Goal: Task Accomplishment & Management: Use online tool/utility

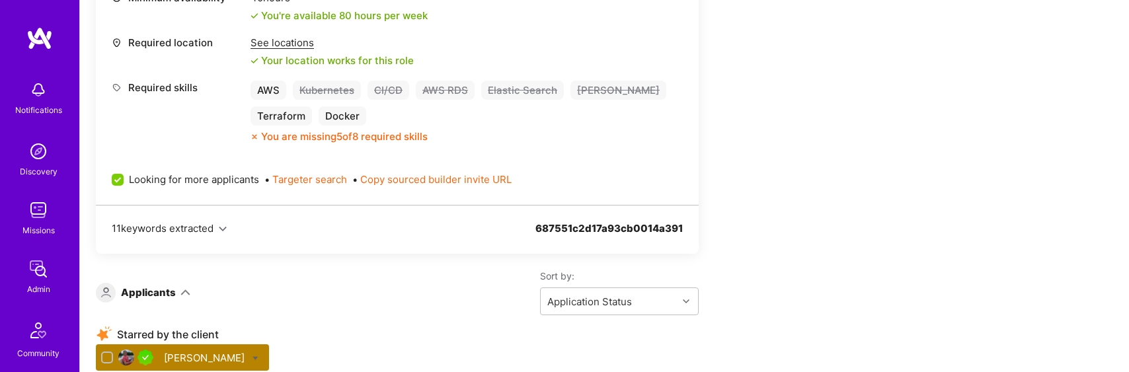
scroll to position [790, 0]
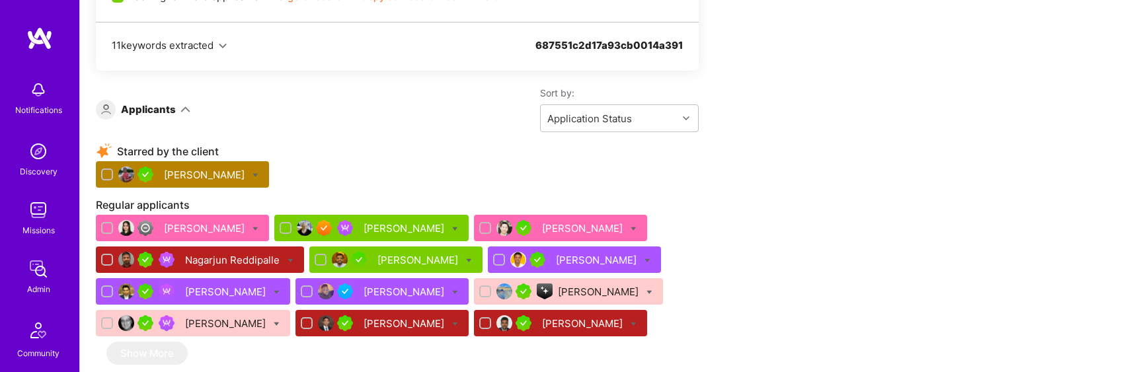
click at [253, 173] on icon at bounding box center [256, 176] width 6 height 6
checkbox input "true"
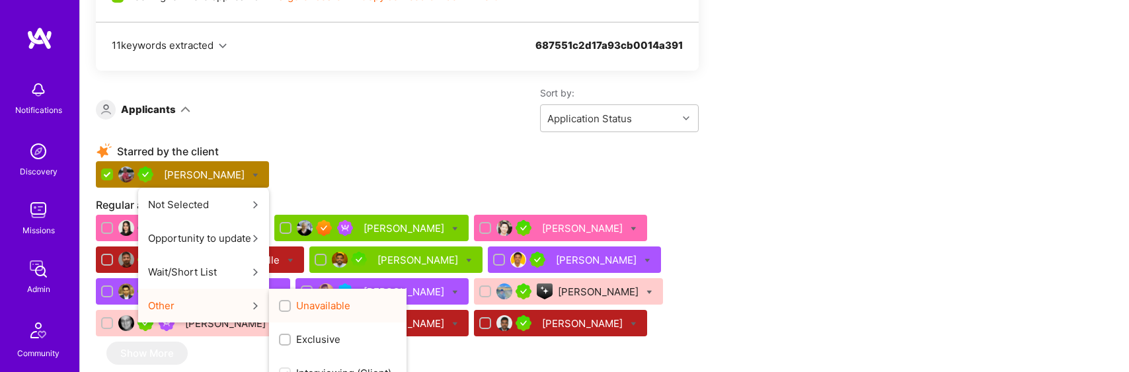
click at [328, 299] on span "Unavailable" at bounding box center [323, 306] width 54 height 14
click at [291, 302] on input "Unavailable" at bounding box center [286, 306] width 9 height 9
checkbox input "true"
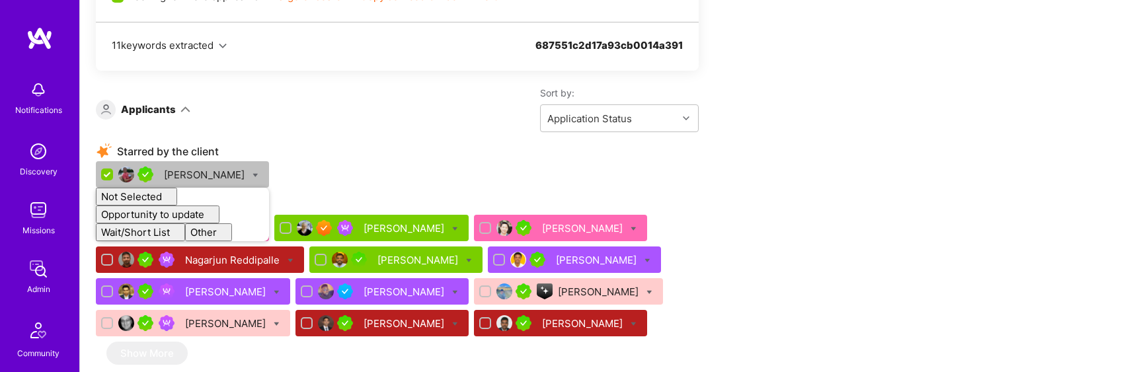
checkbox input "false"
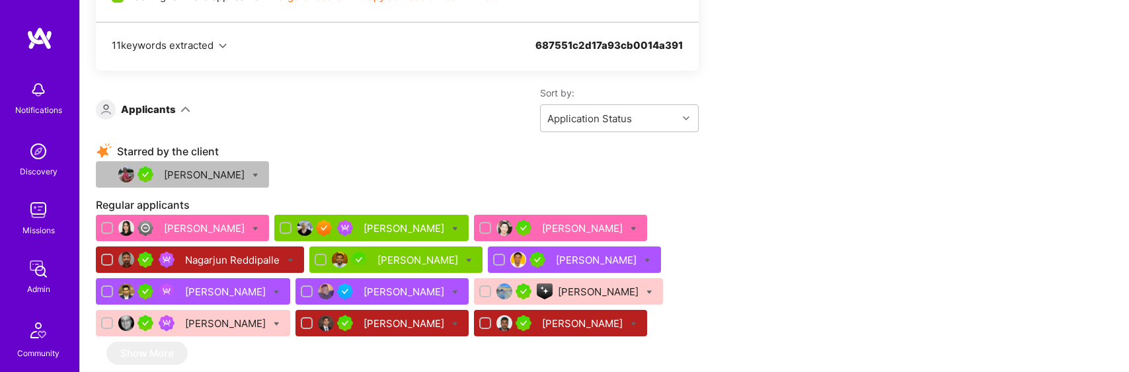
drag, startPoint x: 840, startPoint y: 255, endPoint x: 827, endPoint y: 256, distance: 13.2
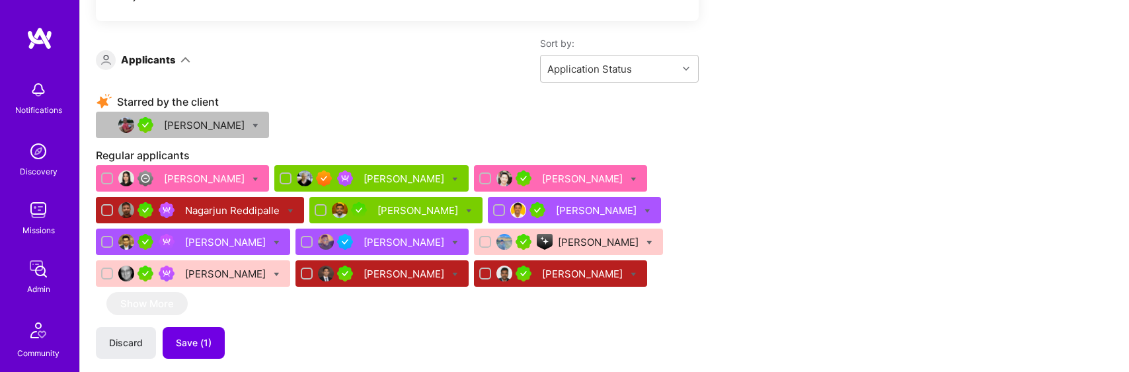
scroll to position [831, 0]
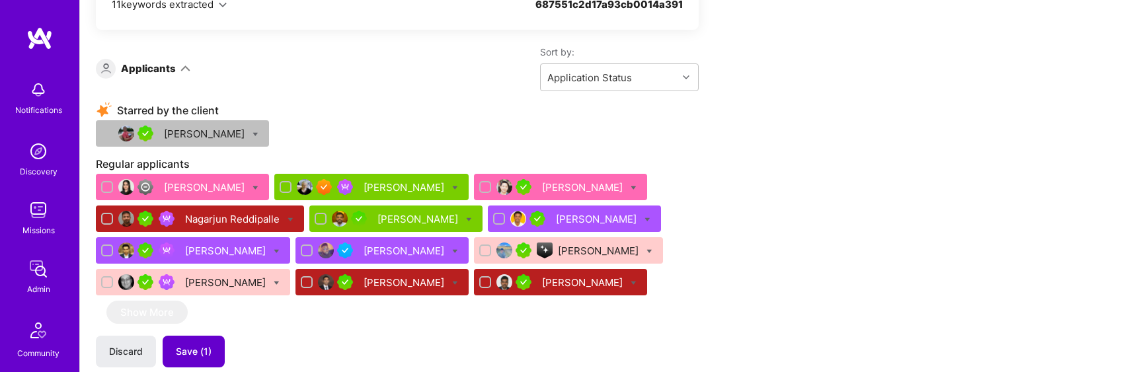
click at [207, 345] on span "Save (1)" at bounding box center [194, 351] width 36 height 13
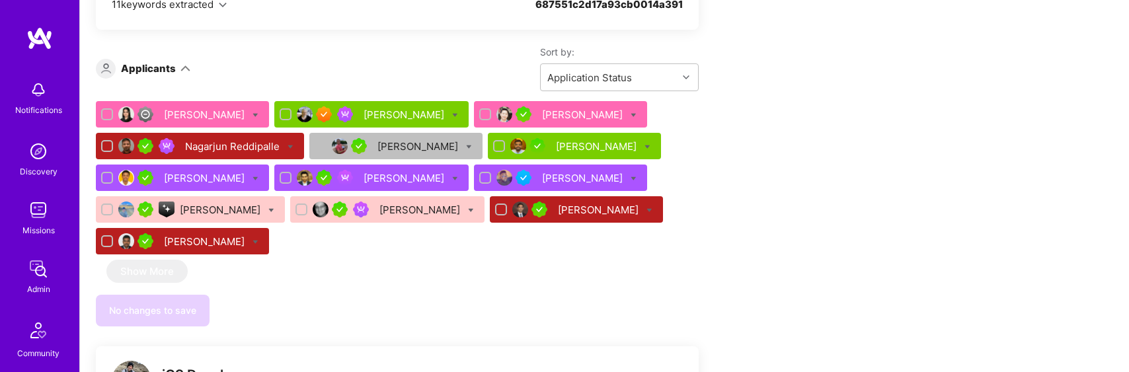
scroll to position [0, 0]
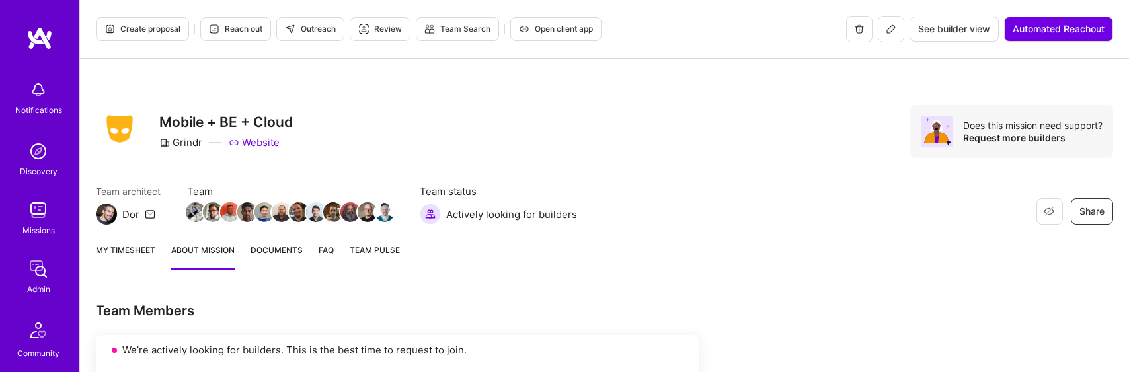
click at [169, 33] on span "Create proposal" at bounding box center [142, 29] width 76 height 12
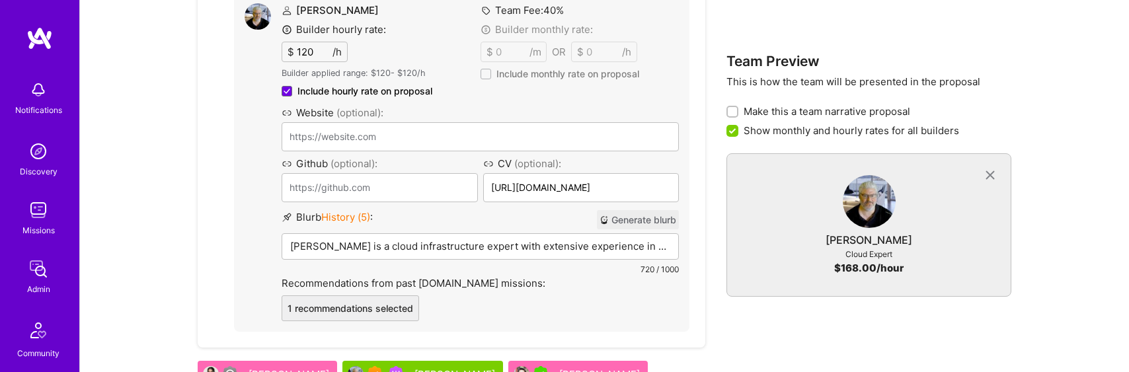
scroll to position [1256, 0]
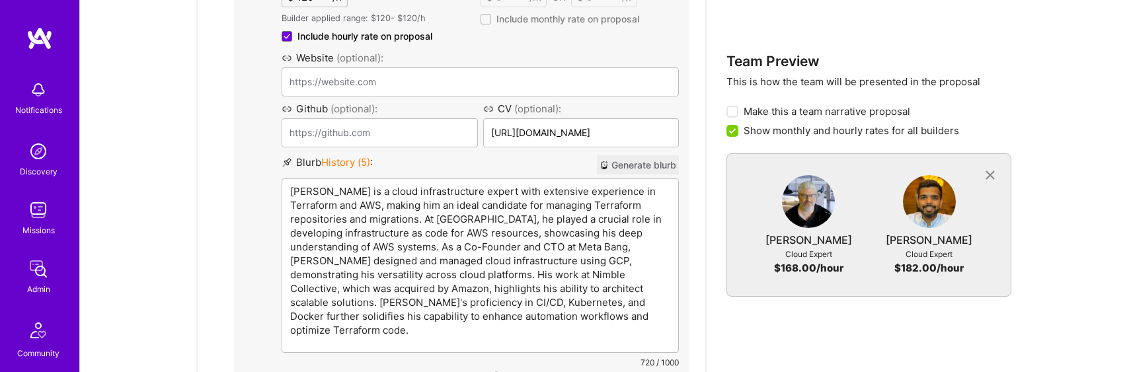
click at [468, 184] on p "[PERSON_NAME] is a cloud infrastructure expert with extensive experience in Ter…" at bounding box center [480, 260] width 380 height 153
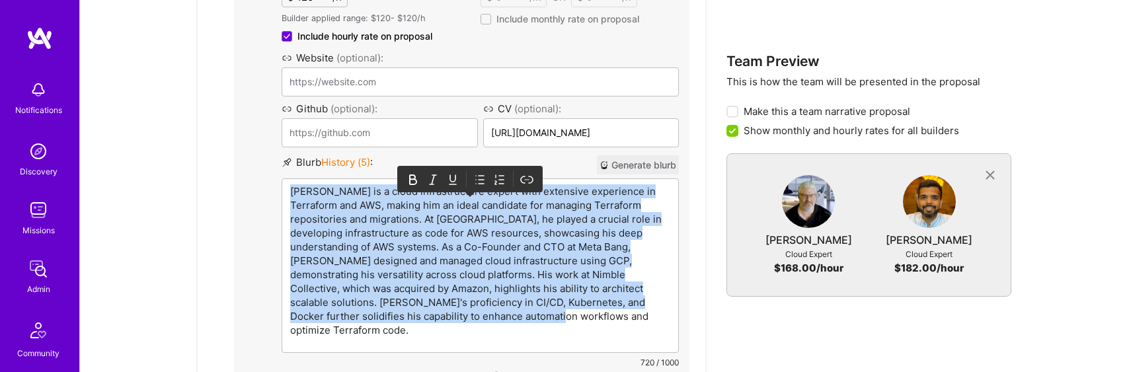
click at [468, 184] on p "[PERSON_NAME] is a cloud infrastructure expert with extensive experience in Ter…" at bounding box center [480, 260] width 380 height 153
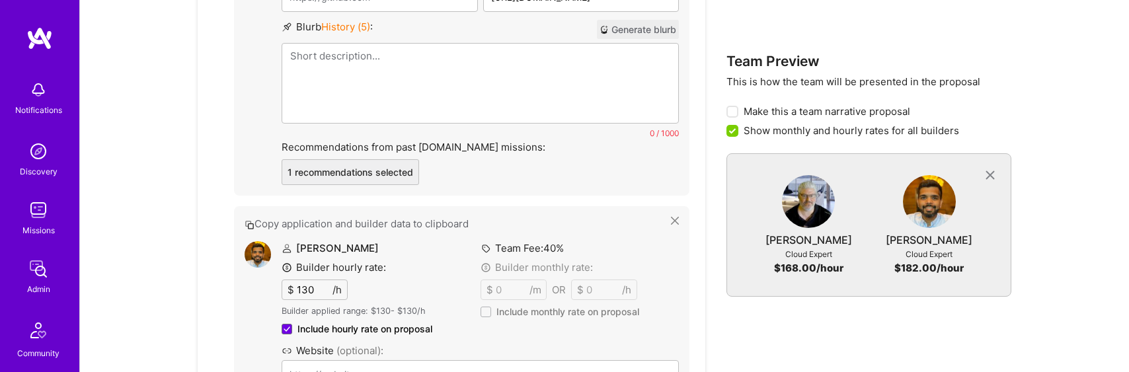
scroll to position [1294, 0]
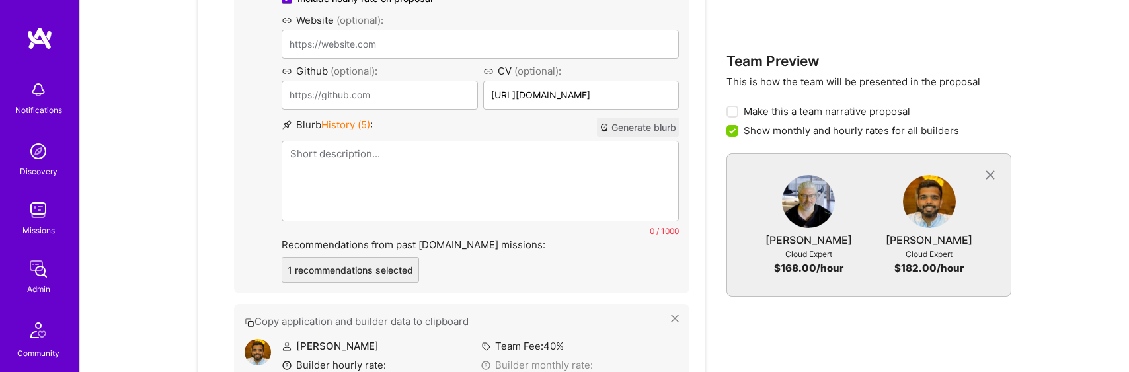
click at [651, 118] on button "Generate blurb" at bounding box center [638, 127] width 82 height 19
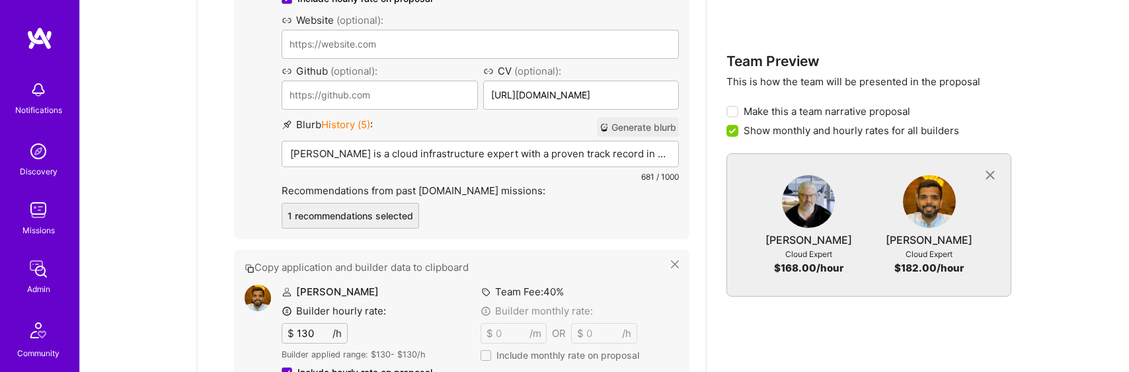
click at [351, 118] on span "History ( 5 )" at bounding box center [345, 124] width 49 height 13
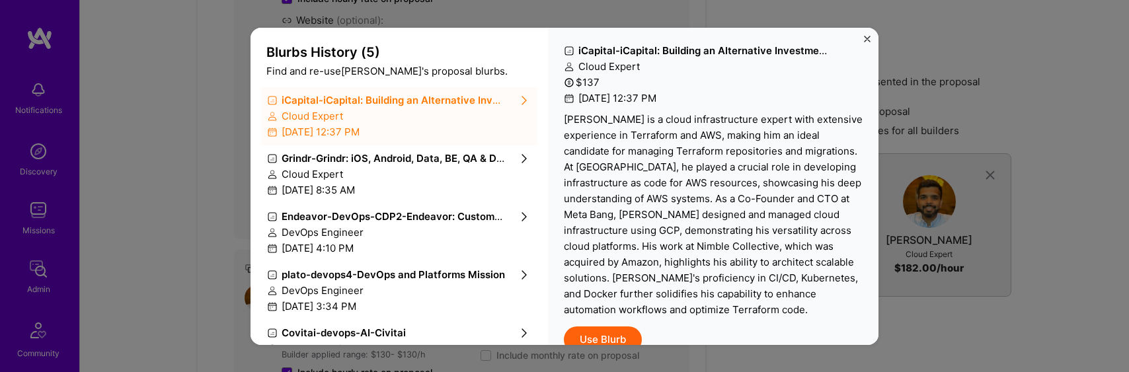
click at [449, 166] on div "Grindr - Grindr: iOS, Android, Data, BE, QA & Design Cloud Expert [DATE] 8:35 AM" at bounding box center [399, 174] width 276 height 58
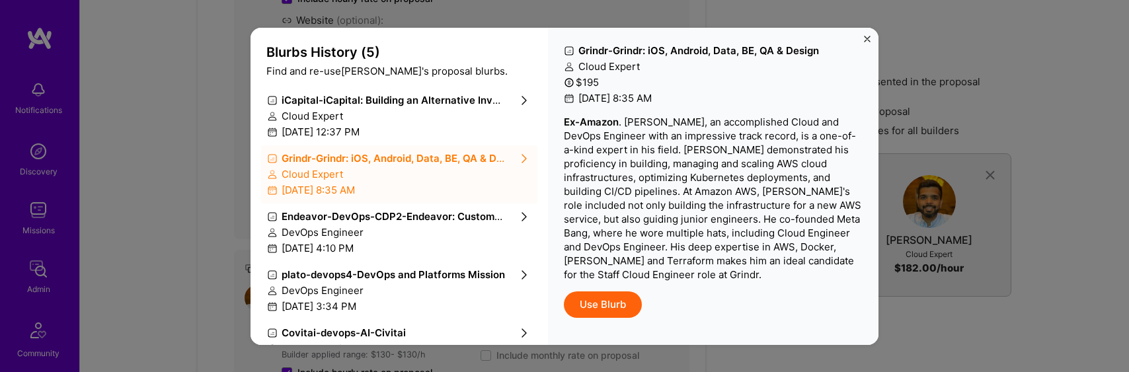
click at [869, 36] on img "Close" at bounding box center [867, 39] width 7 height 7
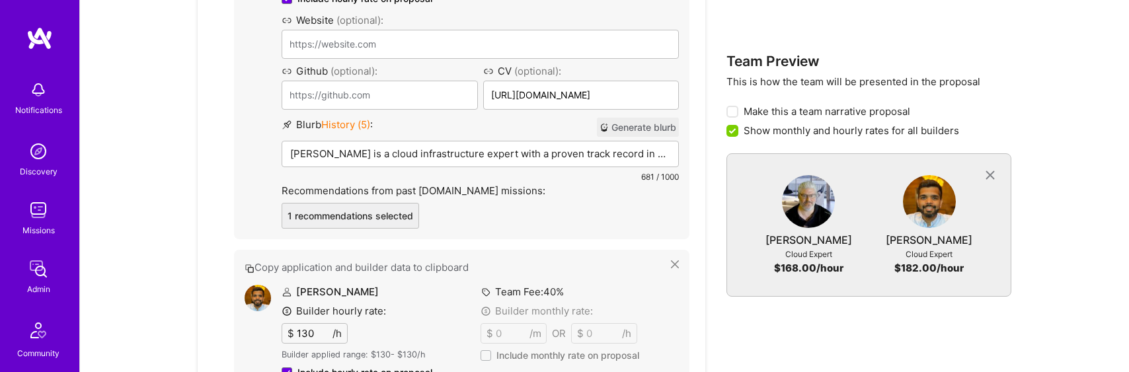
click at [393, 147] on p "[PERSON_NAME] is a cloud infrastructure expert with a proven track record in bu…" at bounding box center [480, 154] width 380 height 14
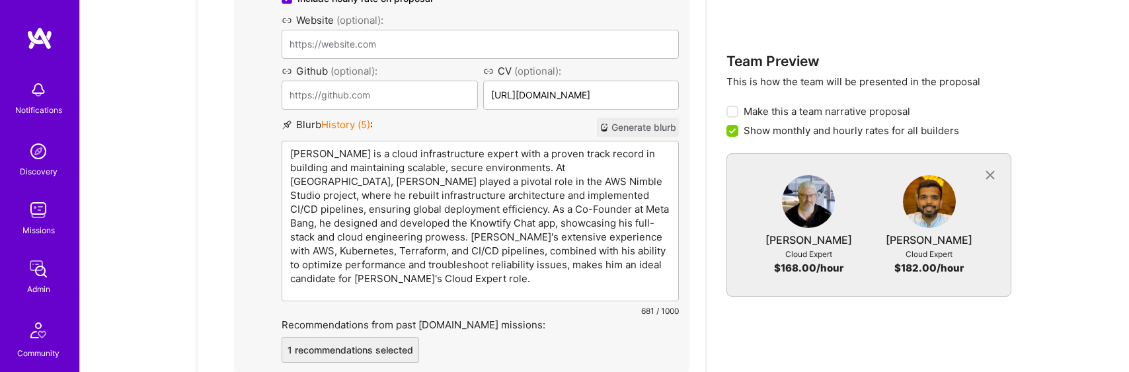
click at [336, 147] on p "[PERSON_NAME] is a cloud infrastructure expert with a proven track record in bu…" at bounding box center [480, 216] width 380 height 139
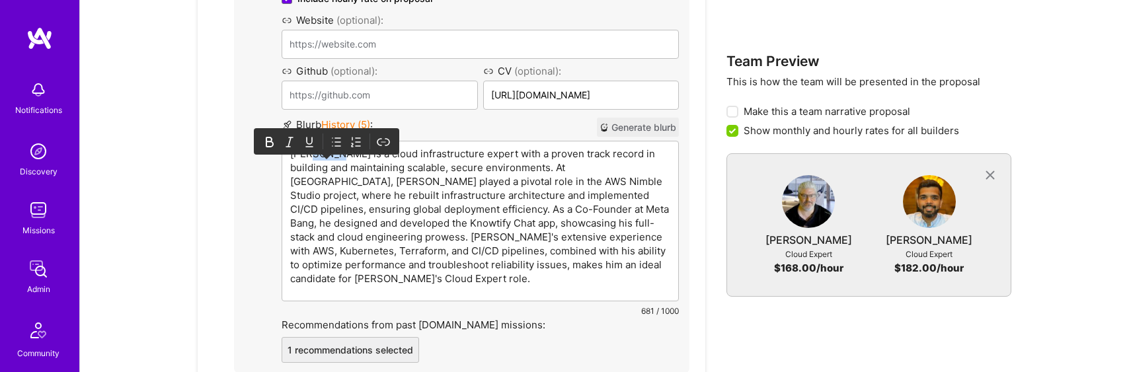
click at [336, 147] on p "[PERSON_NAME] is a cloud infrastructure expert with a proven track record in bu…" at bounding box center [480, 216] width 380 height 139
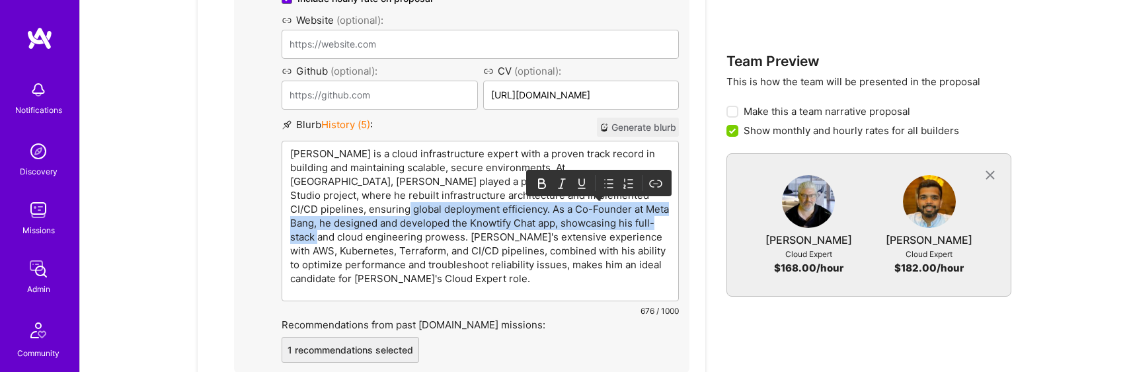
drag, startPoint x: 638, startPoint y: 181, endPoint x: 565, endPoint y: 208, distance: 78.0
click at [565, 208] on p "[PERSON_NAME] is a cloud infrastructure expert with a proven track record in bu…" at bounding box center [480, 216] width 380 height 139
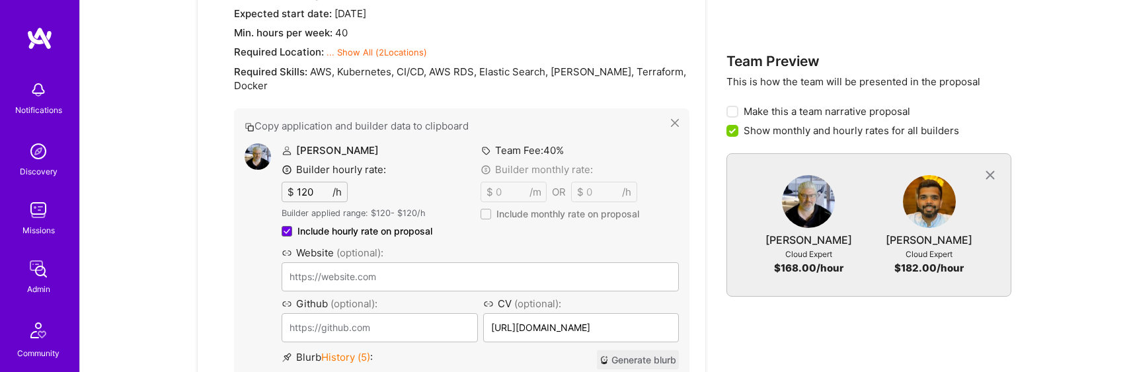
scroll to position [1116, 0]
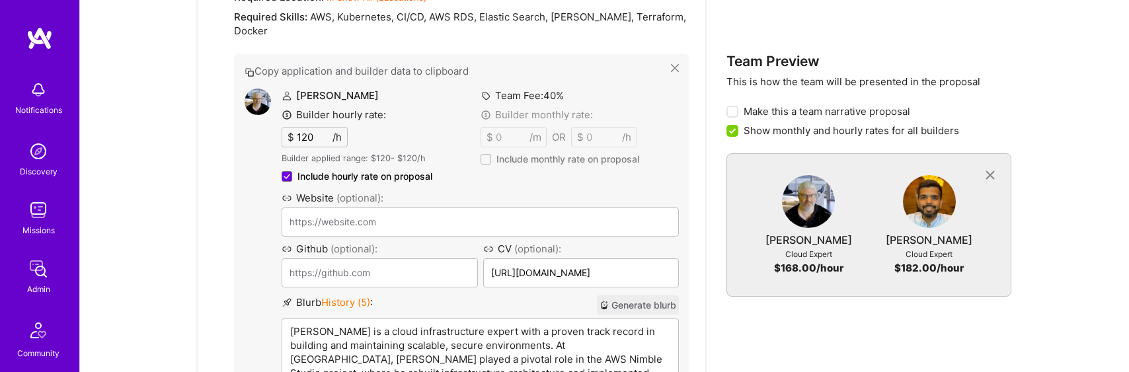
click at [366, 296] on span "History ( 5 )" at bounding box center [345, 302] width 49 height 13
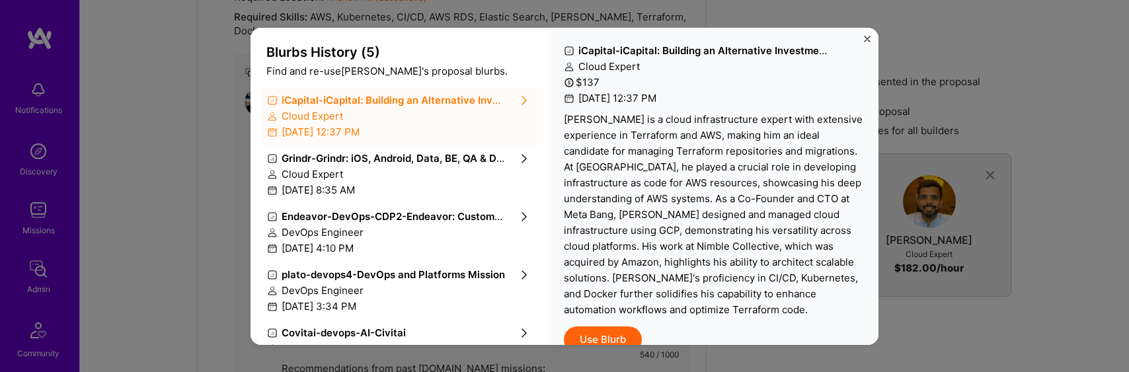
click at [459, 183] on div "[DATE] 8:35 AM" at bounding box center [399, 190] width 264 height 14
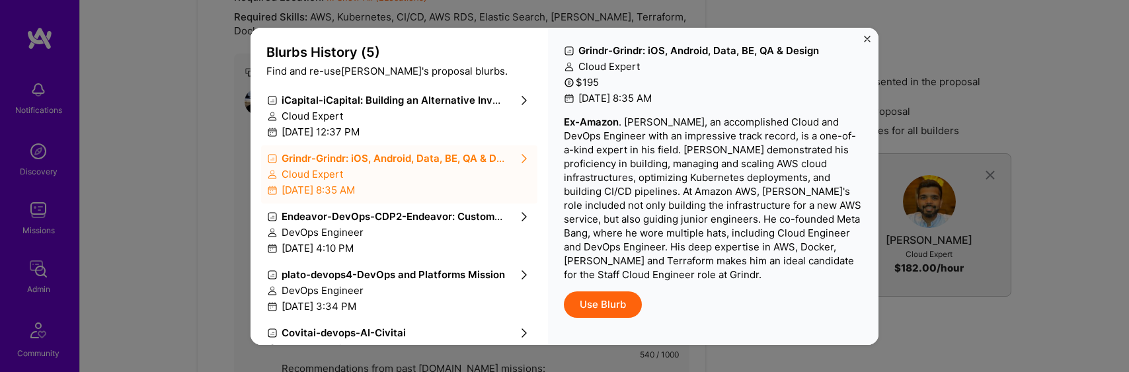
click at [1002, 65] on div "Blurbs History ( 5 ) Find and re-use [PERSON_NAME] 's proposal blurbs. iCapital…" at bounding box center [564, 186] width 1129 height 372
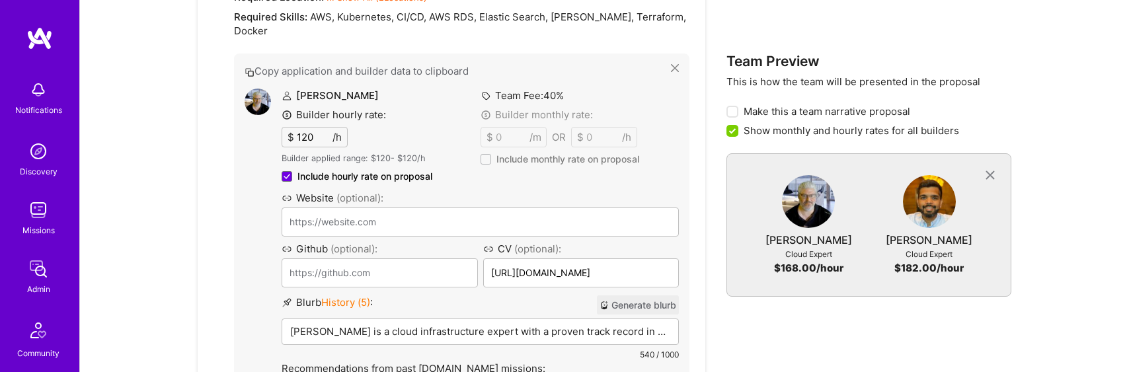
click at [296, 128] on input "120" at bounding box center [313, 137] width 38 height 19
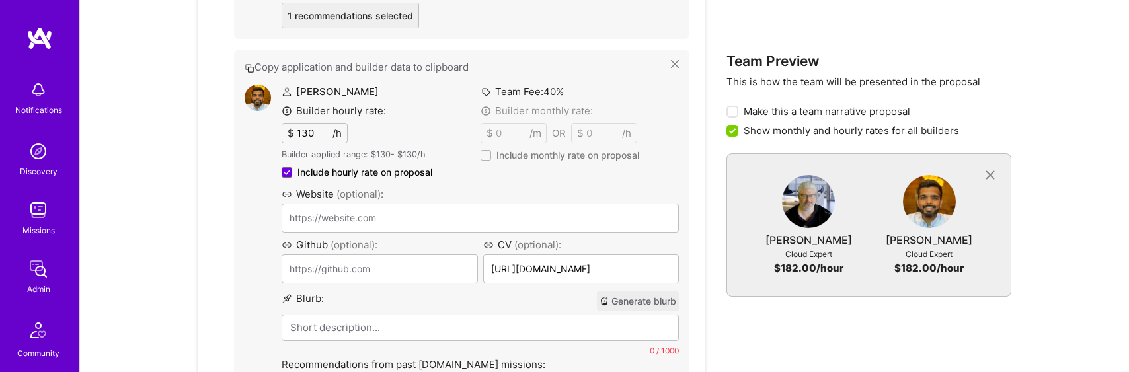
scroll to position [1533, 0]
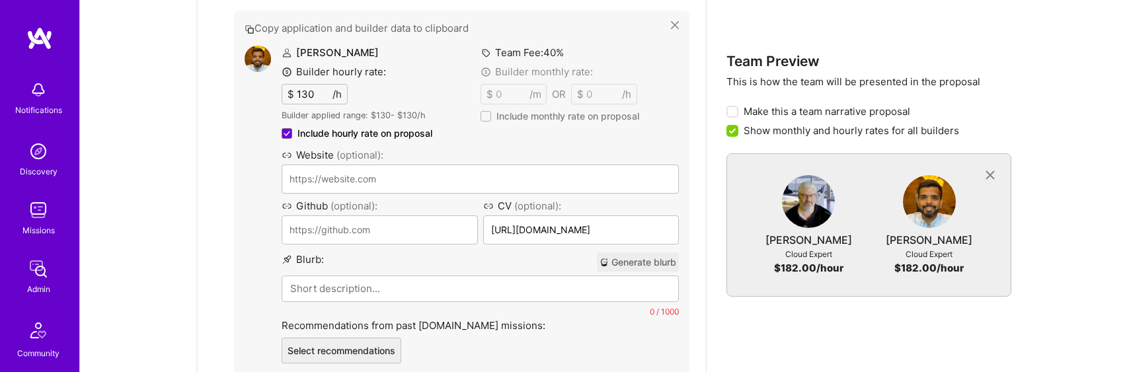
type input "130"
click at [647, 253] on button "Generate blurb" at bounding box center [638, 262] width 82 height 19
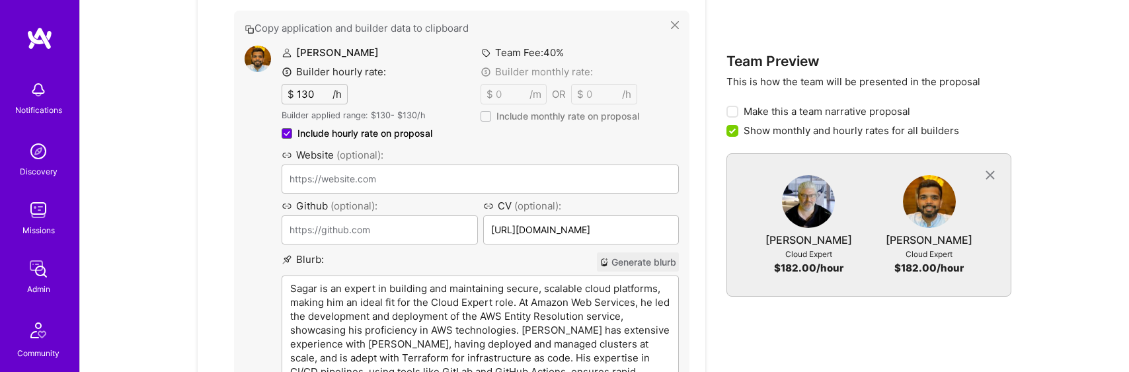
click at [405, 282] on p "Sagar is an expert in building and maintaining secure, scalable cloud platforms…" at bounding box center [480, 351] width 380 height 139
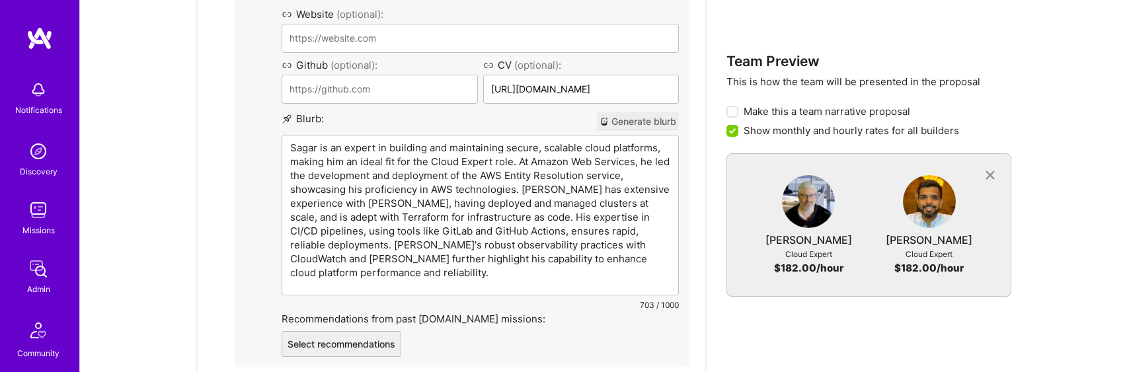
scroll to position [1675, 0]
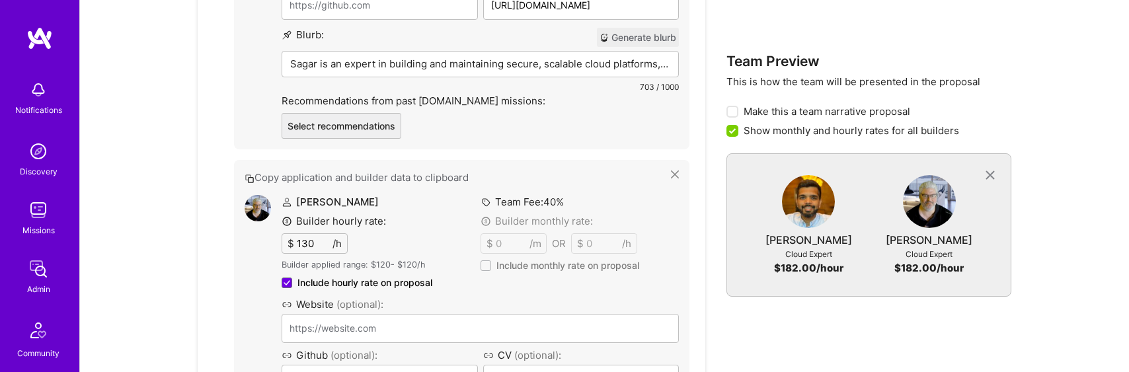
scroll to position [1438, 0]
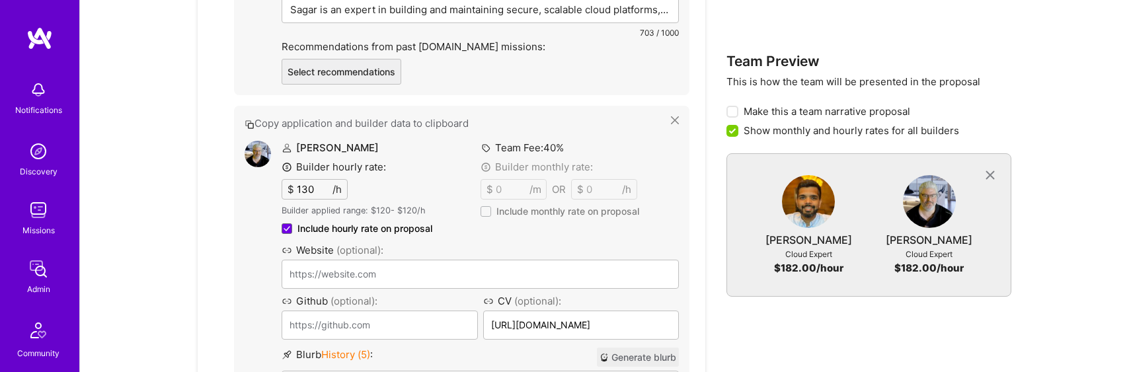
click at [303, 180] on input "130" at bounding box center [313, 189] width 38 height 19
type input "125"
click at [807, 338] on div "Team Preview This is how the team will be presented in the proposal Make this a…" at bounding box center [869, 99] width 285 height 1317
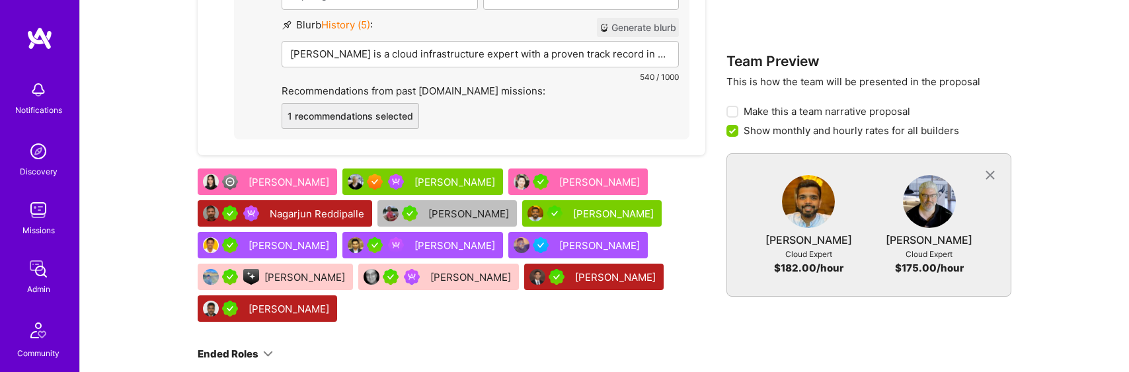
scroll to position [1900, 0]
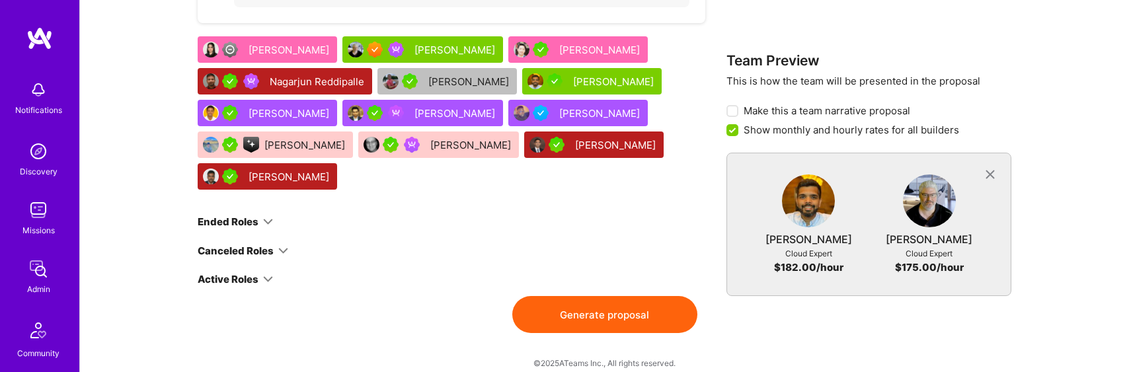
click at [652, 301] on button "Generate proposal" at bounding box center [604, 314] width 185 height 37
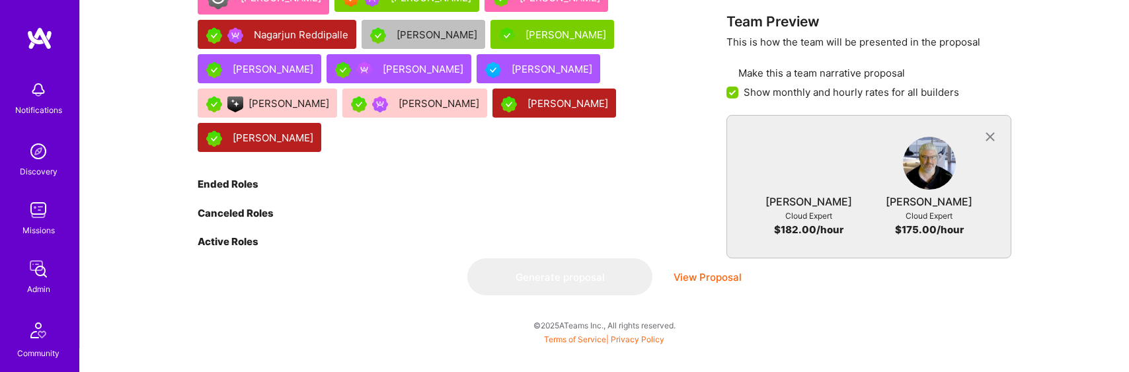
scroll to position [0, 0]
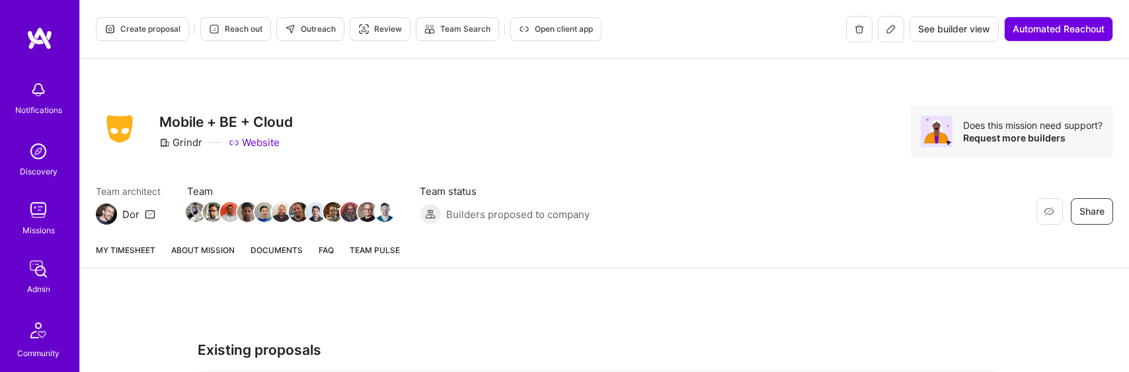
click at [203, 247] on link "About Mission" at bounding box center [202, 255] width 63 height 24
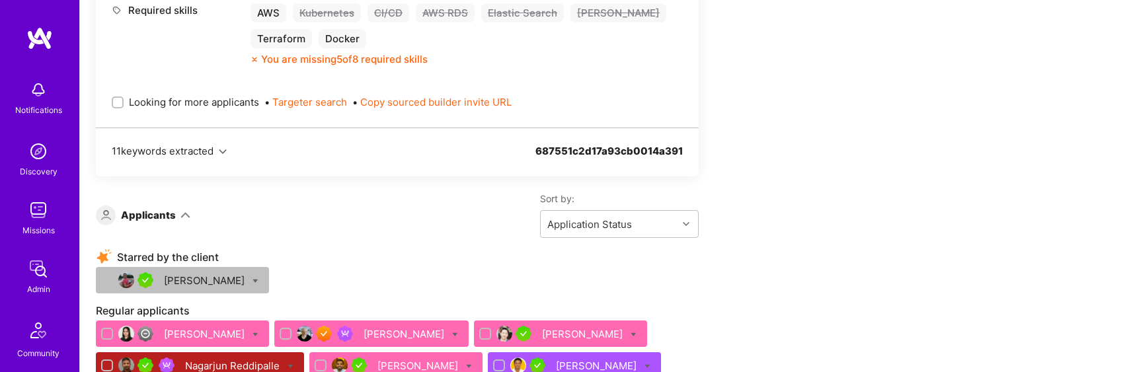
scroll to position [686, 0]
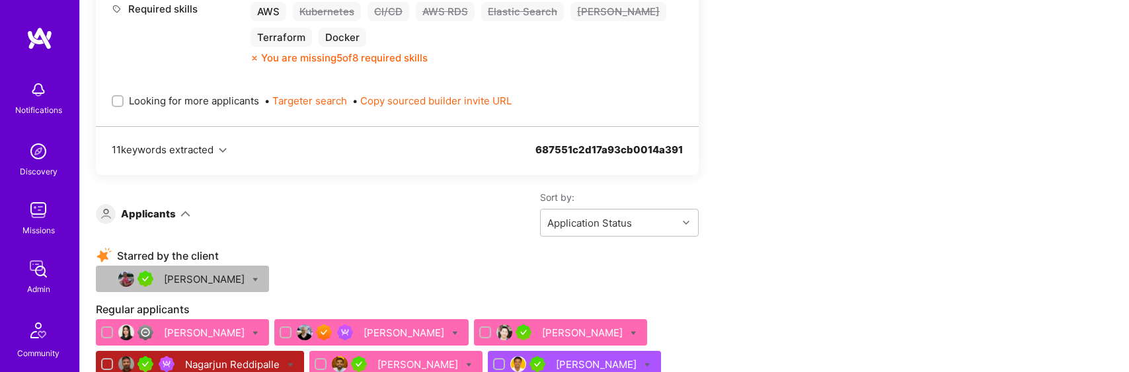
click at [204, 94] on span "Looking for more applicants" at bounding box center [194, 101] width 130 height 14
click at [124, 97] on input "Looking for more applicants" at bounding box center [118, 101] width 9 height 9
checkbox input "true"
